Goal: Information Seeking & Learning: Check status

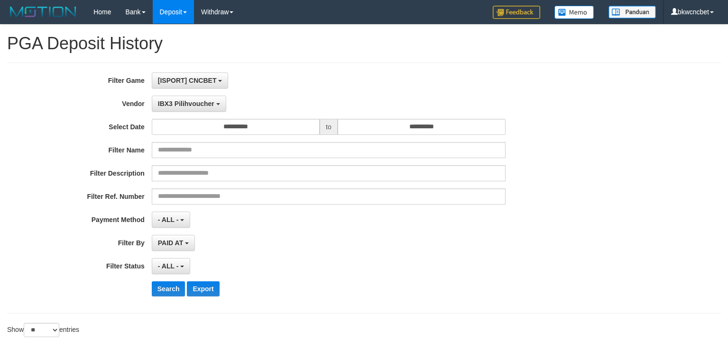
select select "**********"
select select "**"
click at [199, 107] on button "IBX3 Pilihvoucher" at bounding box center [189, 104] width 74 height 16
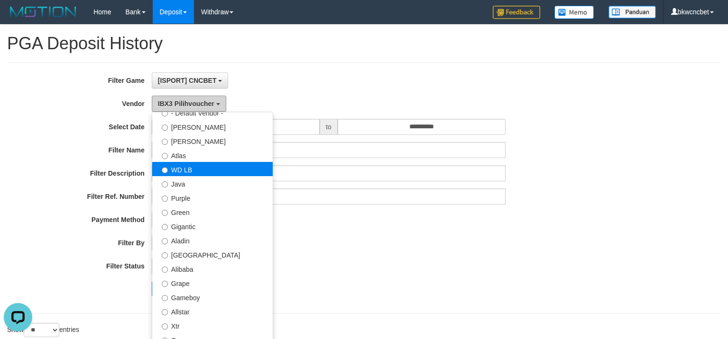
scroll to position [8, 0]
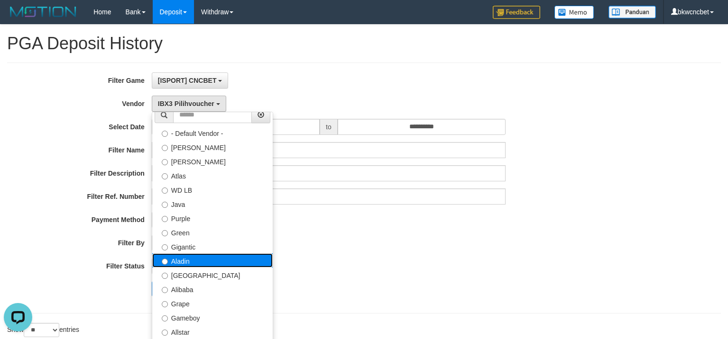
click at [184, 265] on label "Aladin" at bounding box center [212, 261] width 120 height 14
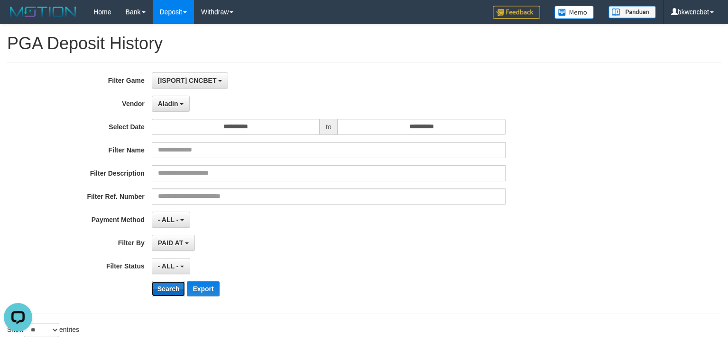
click at [167, 291] on button "Search" at bounding box center [169, 289] width 34 height 15
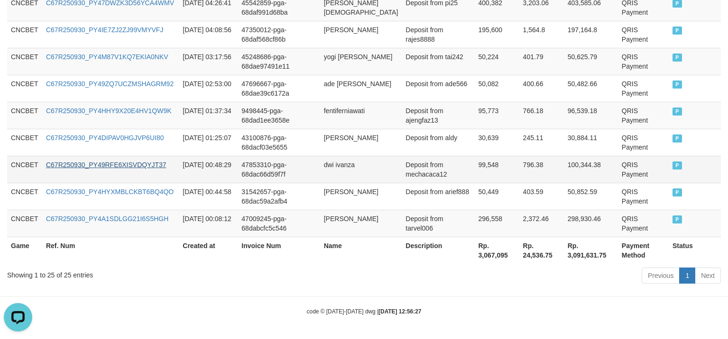
scroll to position [809, 0]
copy div "25"
drag, startPoint x: 63, startPoint y: 277, endPoint x: 71, endPoint y: 275, distance: 8.2
click at [71, 275] on div "Showing 1 to 25 of 25 entries" at bounding box center [151, 272] width 289 height 13
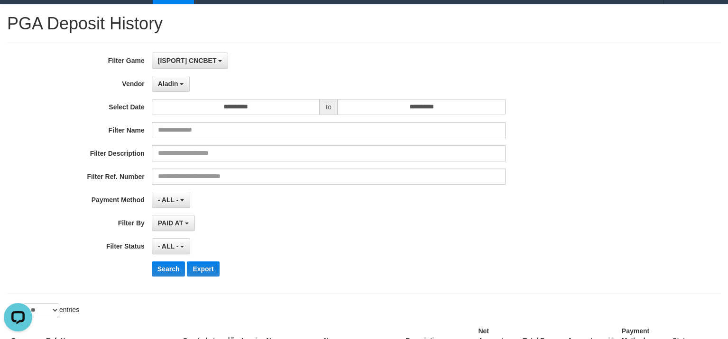
scroll to position [0, 0]
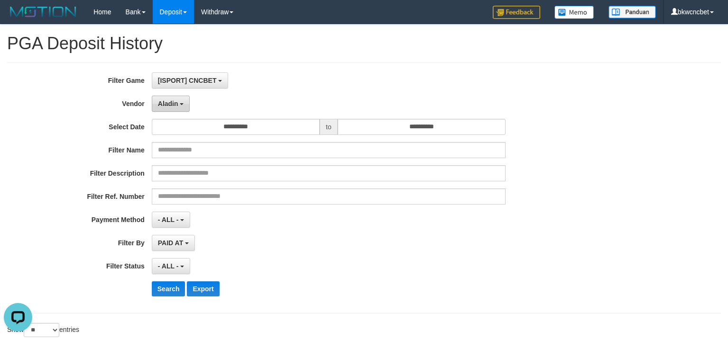
click at [174, 102] on span "Aladin" at bounding box center [168, 104] width 20 height 8
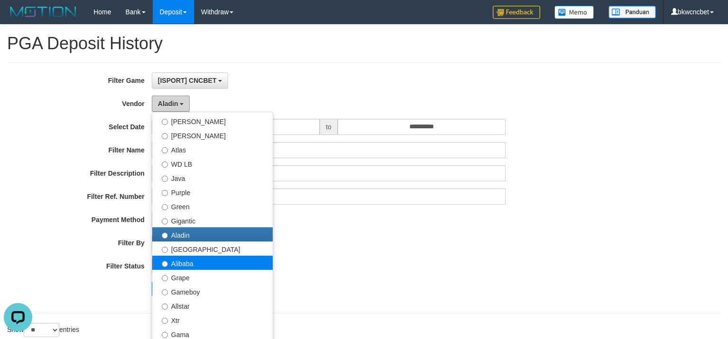
scroll to position [55, 0]
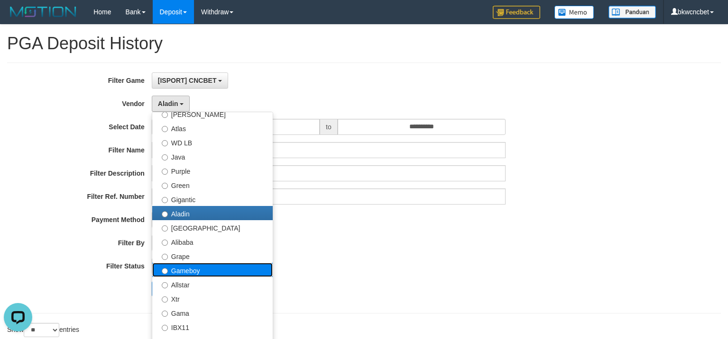
click at [208, 268] on label "Gameboy" at bounding box center [212, 270] width 120 height 14
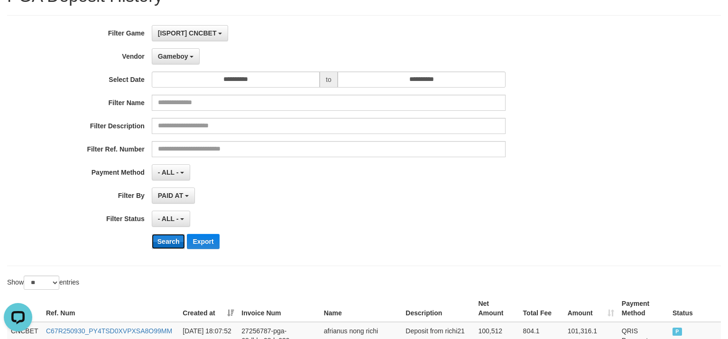
click at [168, 245] on button "Search" at bounding box center [169, 241] width 34 height 15
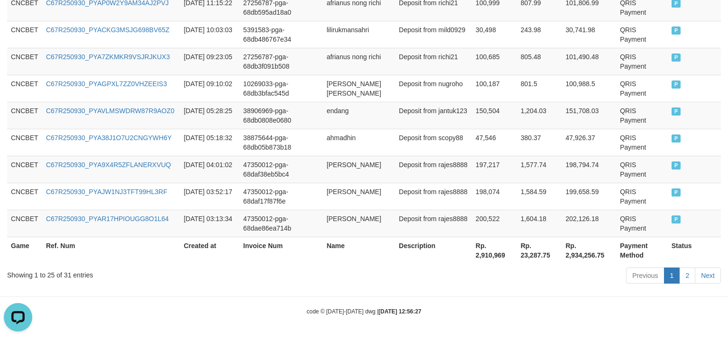
scroll to position [809, 0]
copy div "31"
drag, startPoint x: 64, startPoint y: 273, endPoint x: 71, endPoint y: 273, distance: 7.2
click at [71, 273] on div "Showing 1 to 25 of 31 entries" at bounding box center [151, 272] width 289 height 13
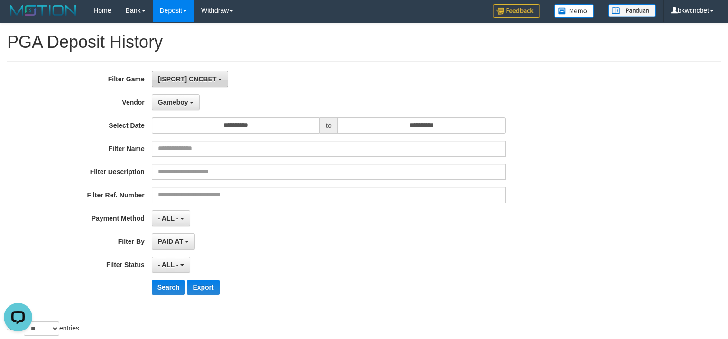
scroll to position [0, 0]
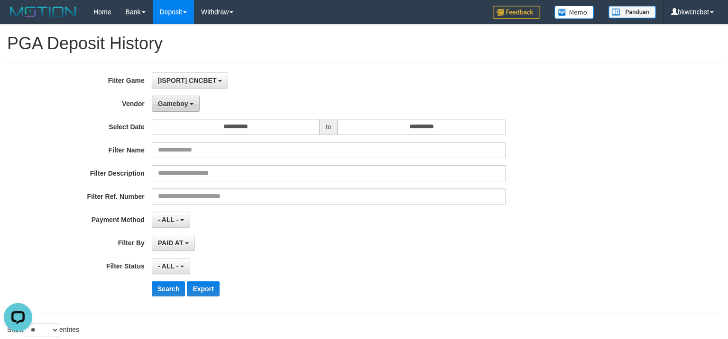
click at [181, 103] on span "Gameboy" at bounding box center [173, 104] width 30 height 8
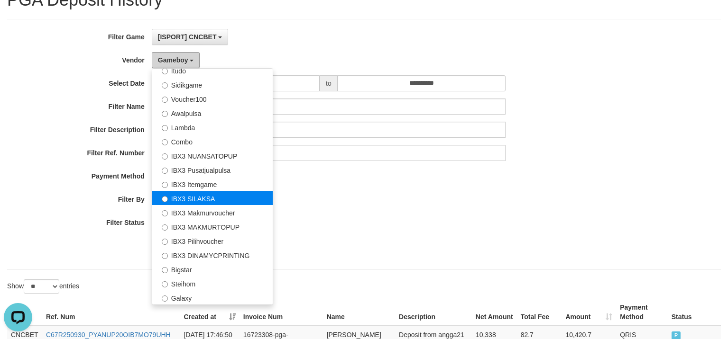
scroll to position [95, 0]
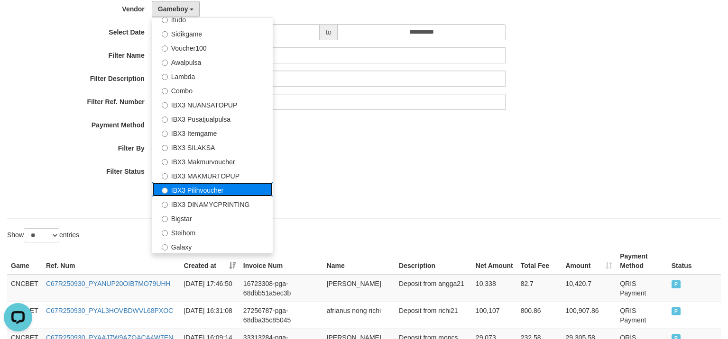
click at [219, 190] on label "IBX3 Pilihvoucher" at bounding box center [212, 189] width 120 height 14
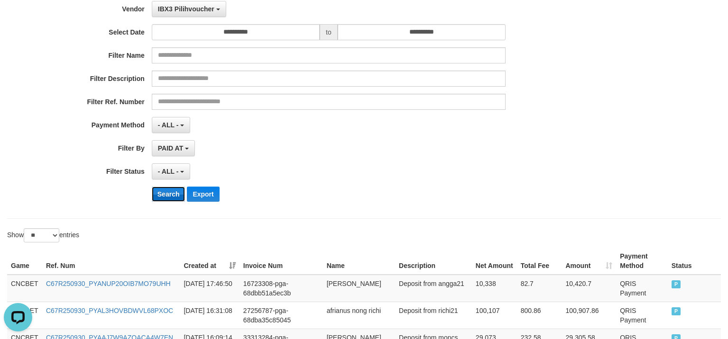
click at [170, 196] on button "Search" at bounding box center [169, 194] width 34 height 15
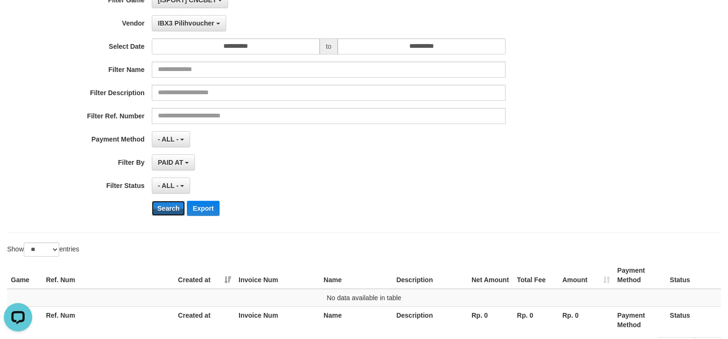
scroll to position [0, 0]
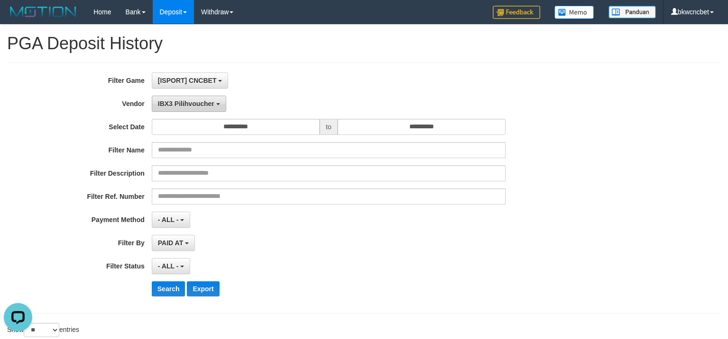
click at [207, 109] on button "IBX3 Pilihvoucher" at bounding box center [189, 104] width 74 height 16
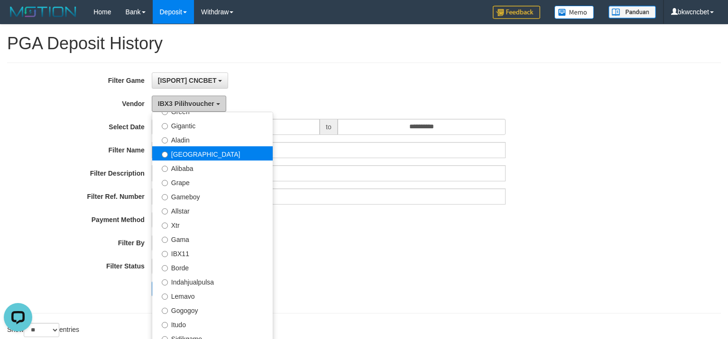
scroll to position [102, 0]
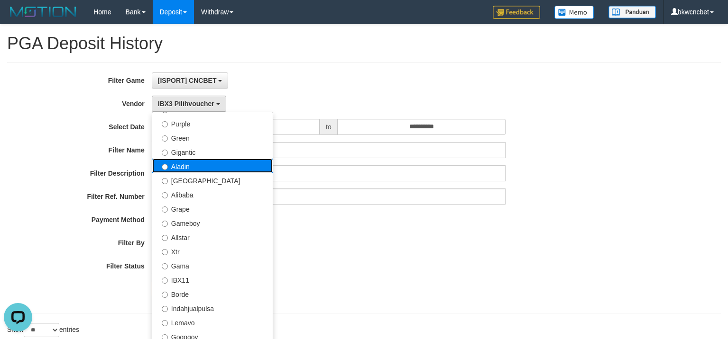
click at [200, 168] on label "Aladin" at bounding box center [212, 166] width 120 height 14
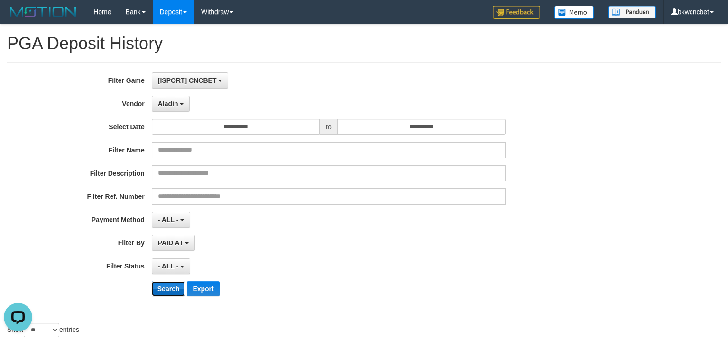
click at [160, 284] on button "Search" at bounding box center [169, 289] width 34 height 15
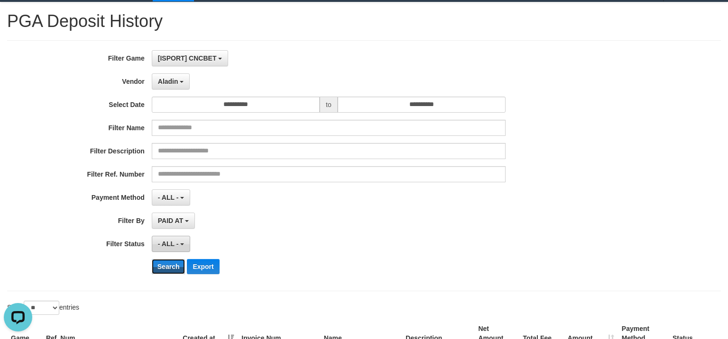
scroll to position [0, 0]
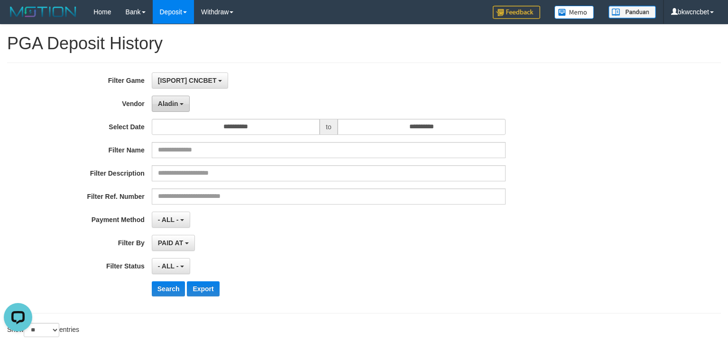
click at [171, 107] on button "Aladin" at bounding box center [171, 104] width 38 height 16
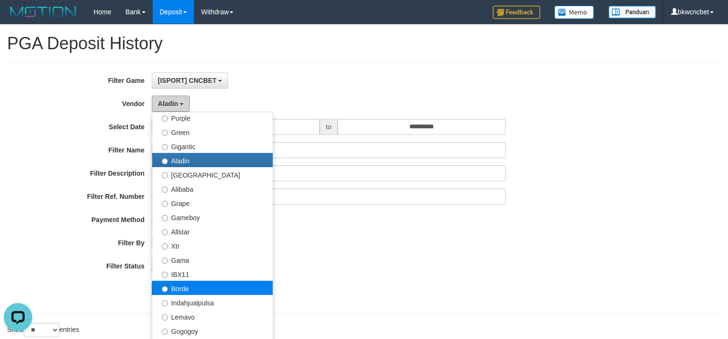
scroll to position [102, 0]
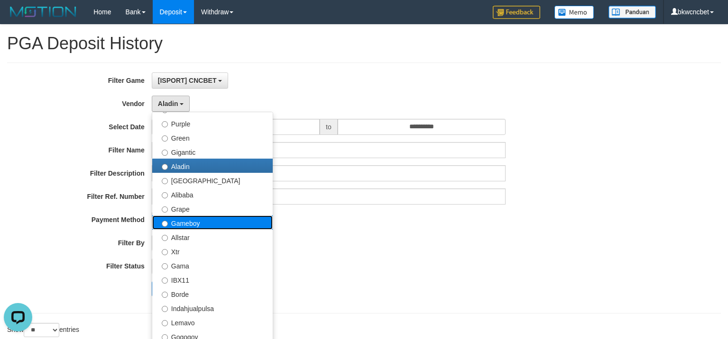
click at [203, 219] on label "Gameboy" at bounding box center [212, 223] width 120 height 14
select select "**********"
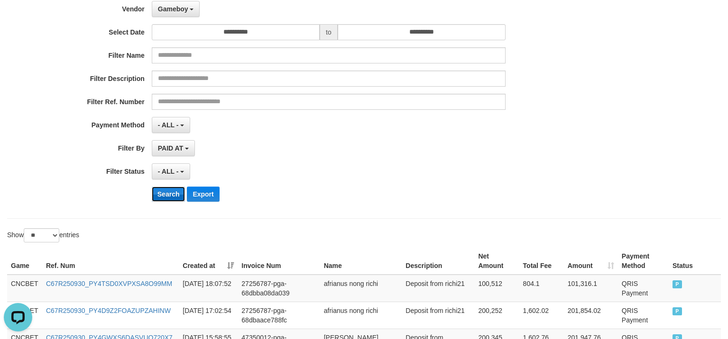
click at [173, 194] on button "Search" at bounding box center [169, 194] width 34 height 15
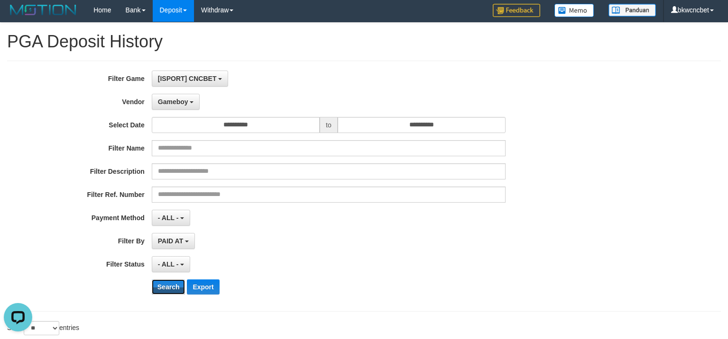
scroll to position [0, 0]
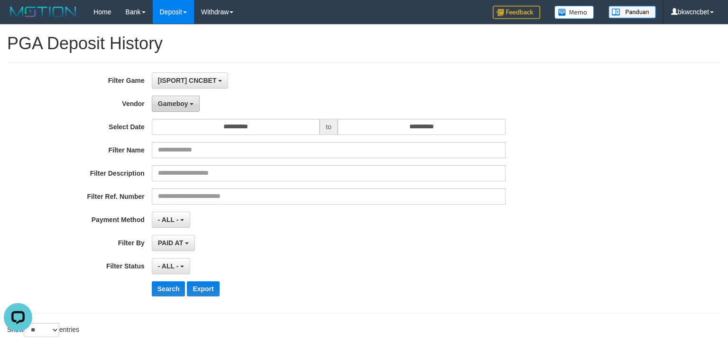
click at [186, 101] on span "Gameboy" at bounding box center [173, 104] width 30 height 8
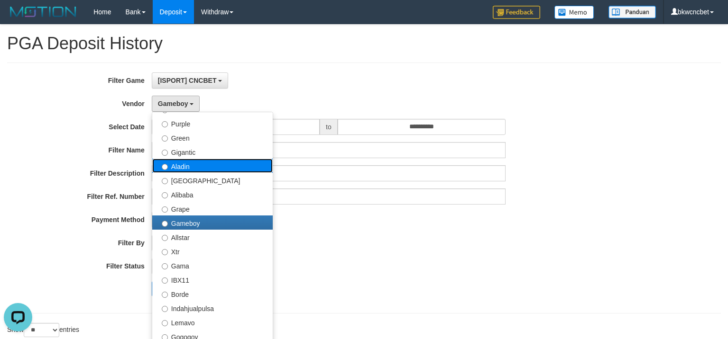
click at [227, 171] on label "Aladin" at bounding box center [212, 166] width 120 height 14
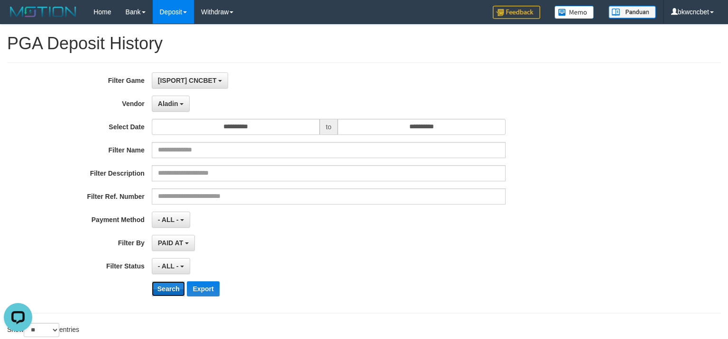
click at [164, 289] on button "Search" at bounding box center [169, 289] width 34 height 15
click at [181, 107] on button "Aladin" at bounding box center [171, 104] width 38 height 16
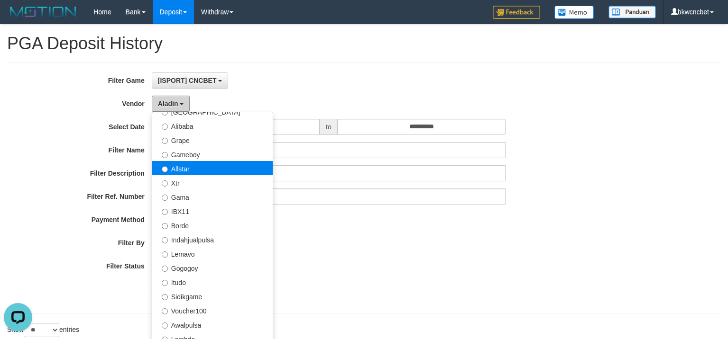
scroll to position [150, 0]
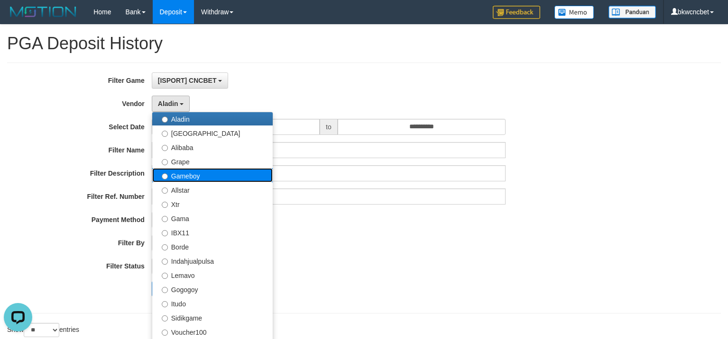
click at [218, 182] on label "Gameboy" at bounding box center [212, 175] width 120 height 14
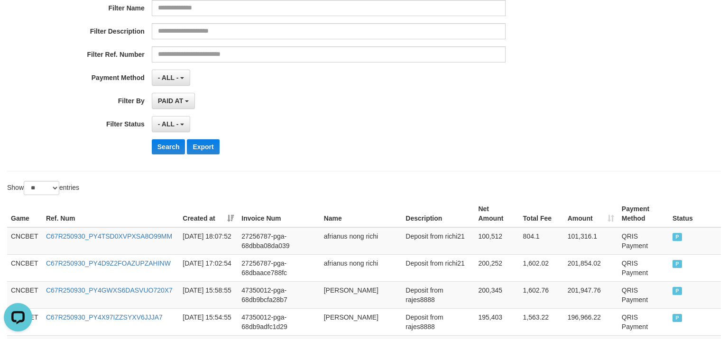
click at [169, 155] on div "**********" at bounding box center [303, 45] width 606 height 231
click at [171, 153] on button "Search" at bounding box center [169, 146] width 34 height 15
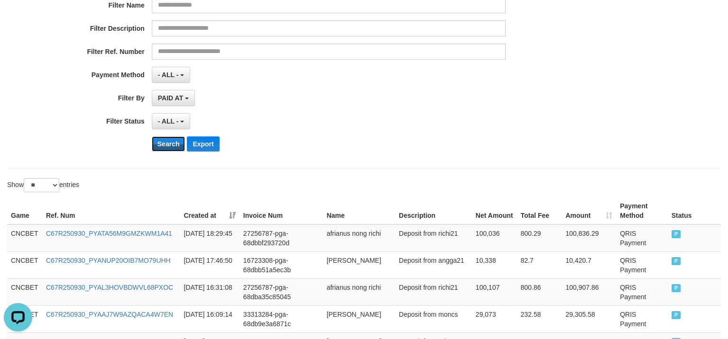
scroll to position [0, 0]
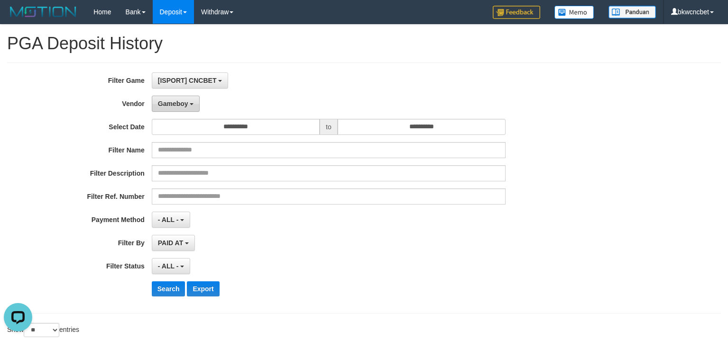
click at [174, 102] on button "Gameboy" at bounding box center [176, 104] width 48 height 16
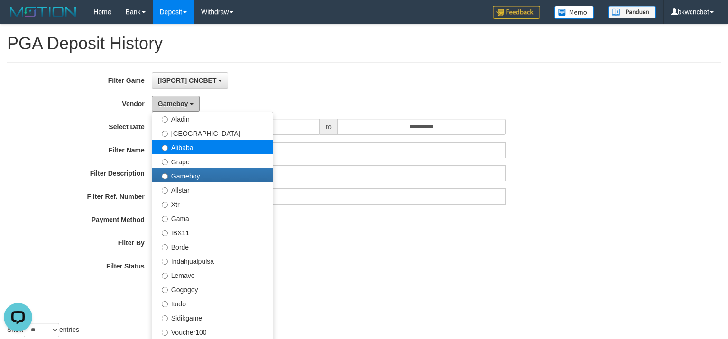
scroll to position [102, 0]
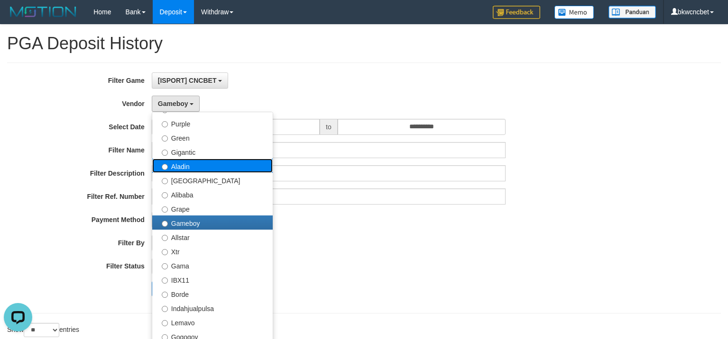
click at [200, 168] on label "Aladin" at bounding box center [212, 166] width 120 height 14
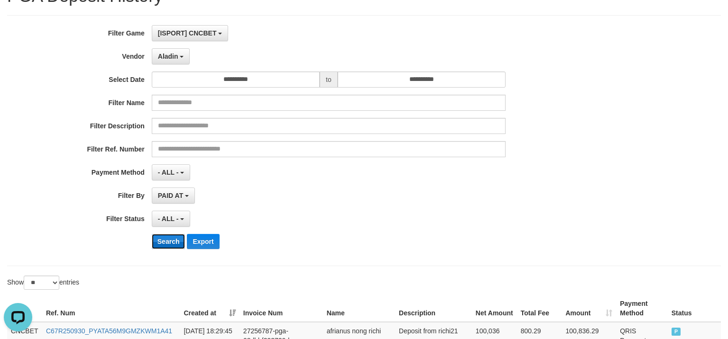
click at [165, 245] on button "Search" at bounding box center [169, 241] width 34 height 15
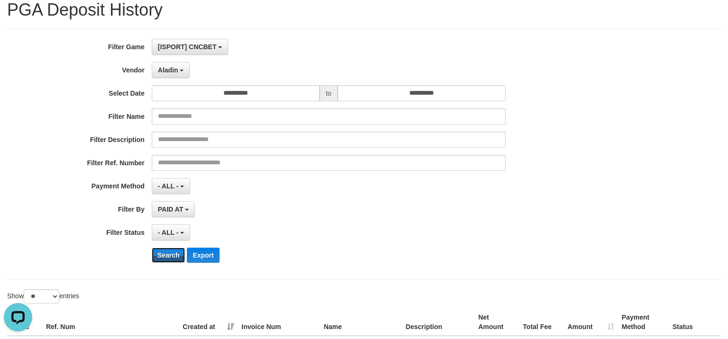
scroll to position [0, 0]
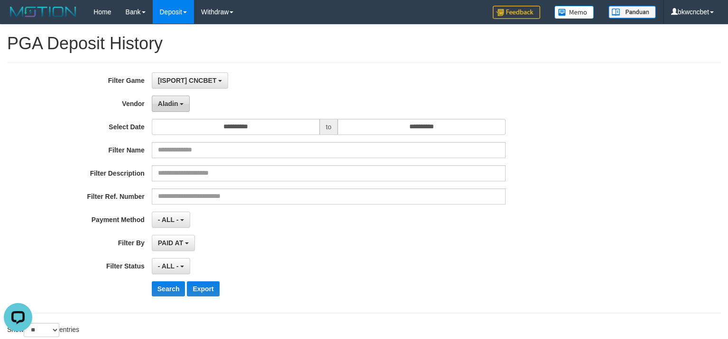
click at [180, 107] on button "Aladin" at bounding box center [171, 104] width 38 height 16
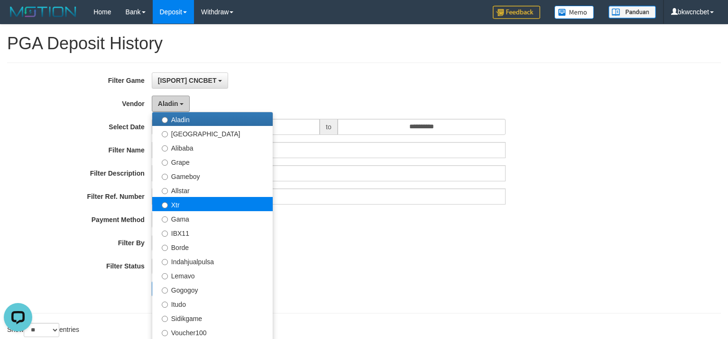
scroll to position [150, 0]
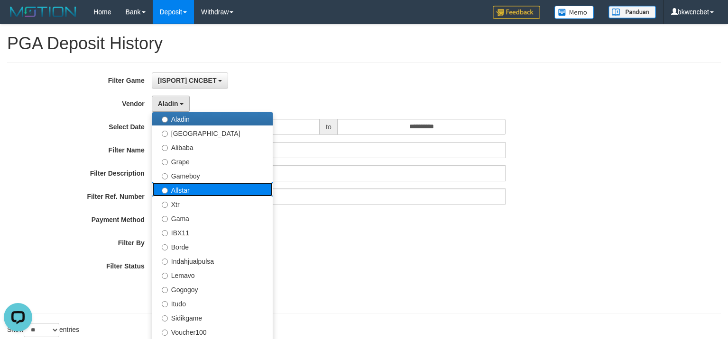
click at [216, 188] on label "Allstar" at bounding box center [212, 189] width 120 height 14
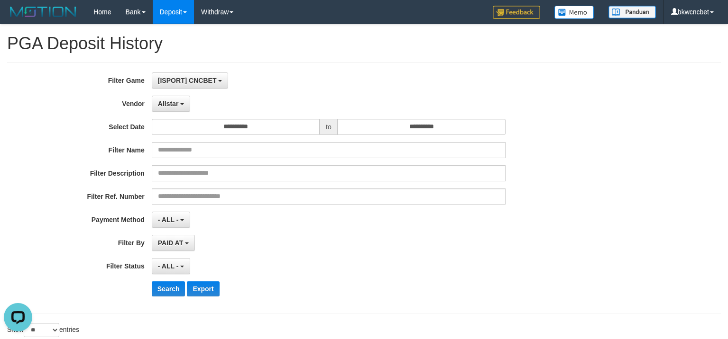
drag, startPoint x: 216, startPoint y: 188, endPoint x: 218, endPoint y: 161, distance: 26.6
click at [217, 187] on div "**********" at bounding box center [303, 188] width 606 height 231
click at [182, 106] on button "Allstar" at bounding box center [171, 104] width 38 height 16
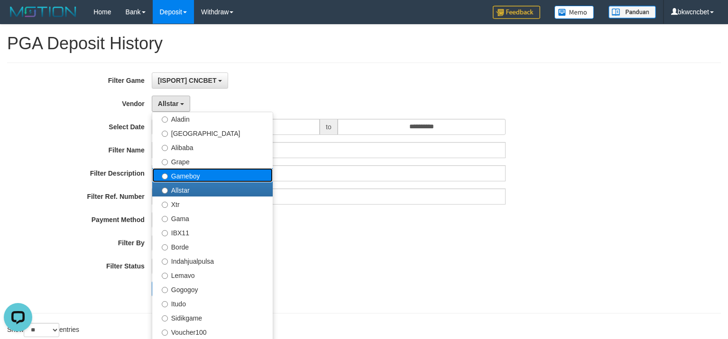
click at [197, 175] on label "Gameboy" at bounding box center [212, 175] width 120 height 14
select select "**********"
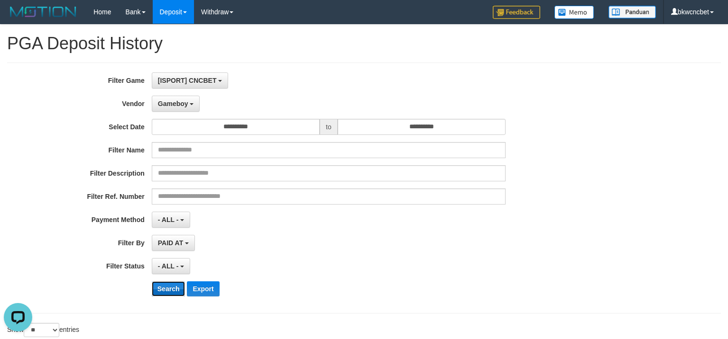
click at [169, 295] on button "Search" at bounding box center [169, 289] width 34 height 15
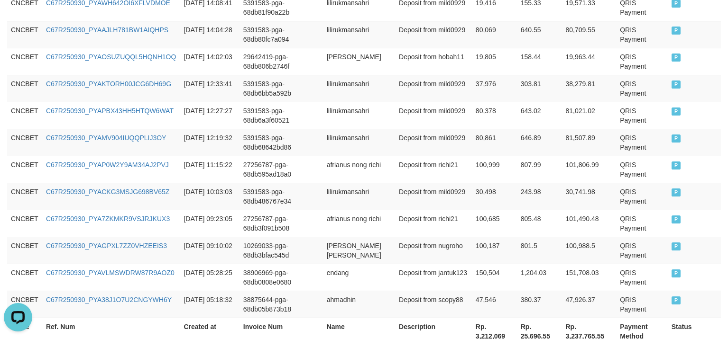
scroll to position [809, 0]
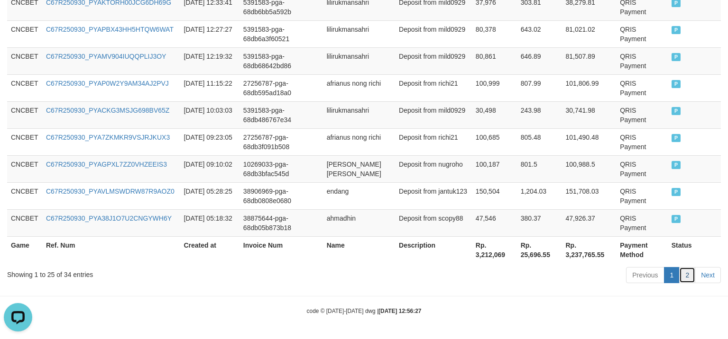
click at [684, 274] on link "2" at bounding box center [687, 275] width 16 height 16
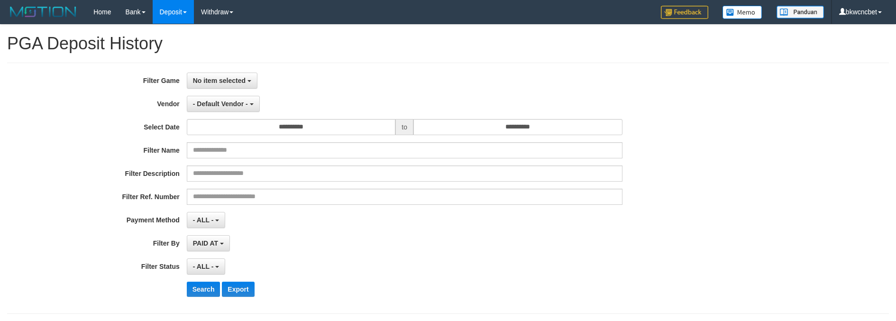
select select "**********"
select select "**"
